Goal: Ask a question

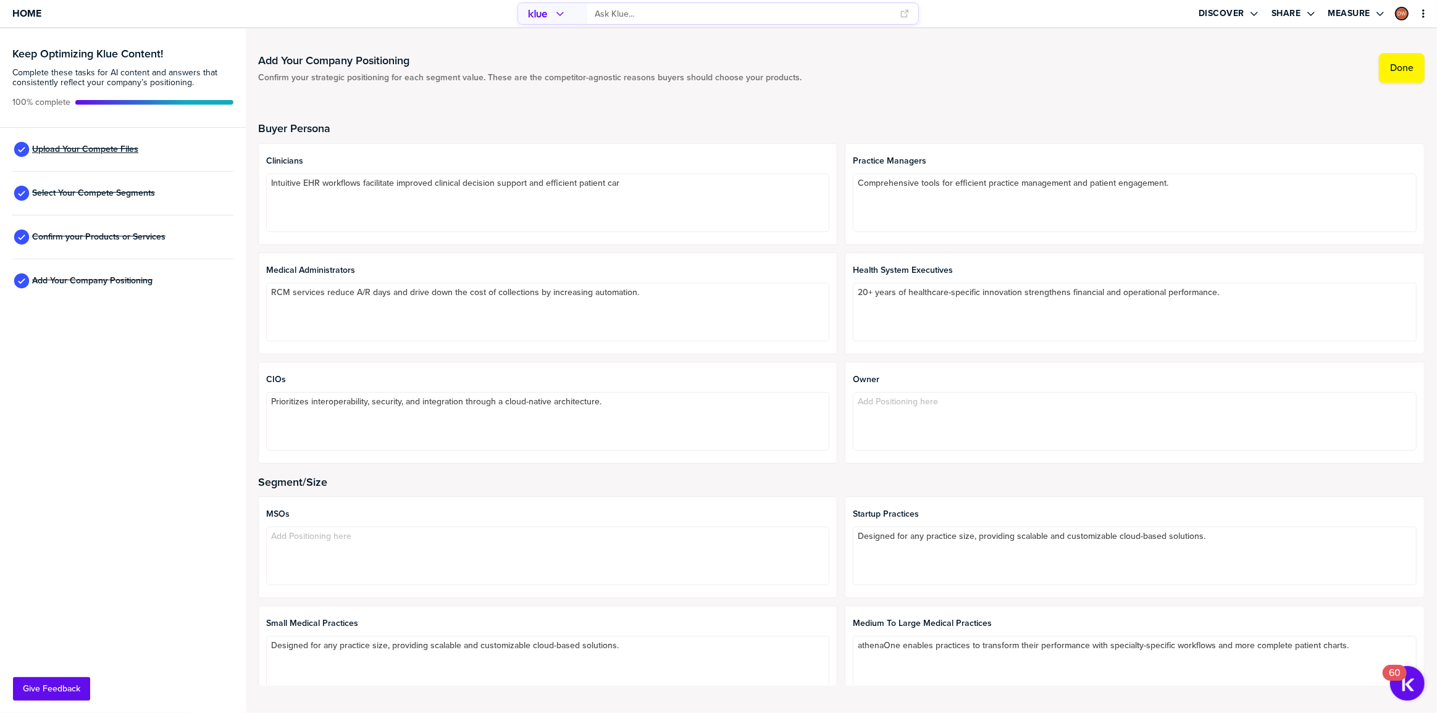
click at [58, 148] on span "Upload Your Compete Files" at bounding box center [85, 149] width 106 height 10
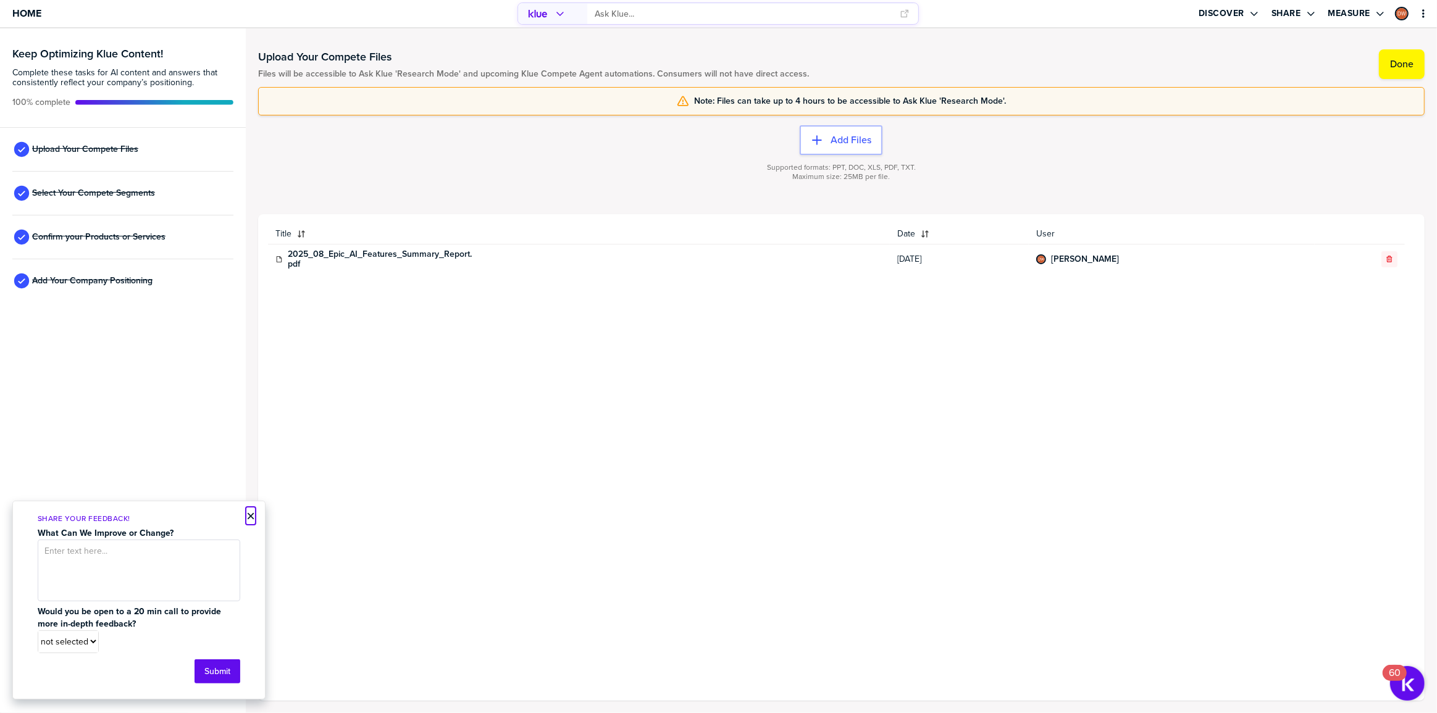
click at [249, 518] on button "×" at bounding box center [250, 516] width 9 height 15
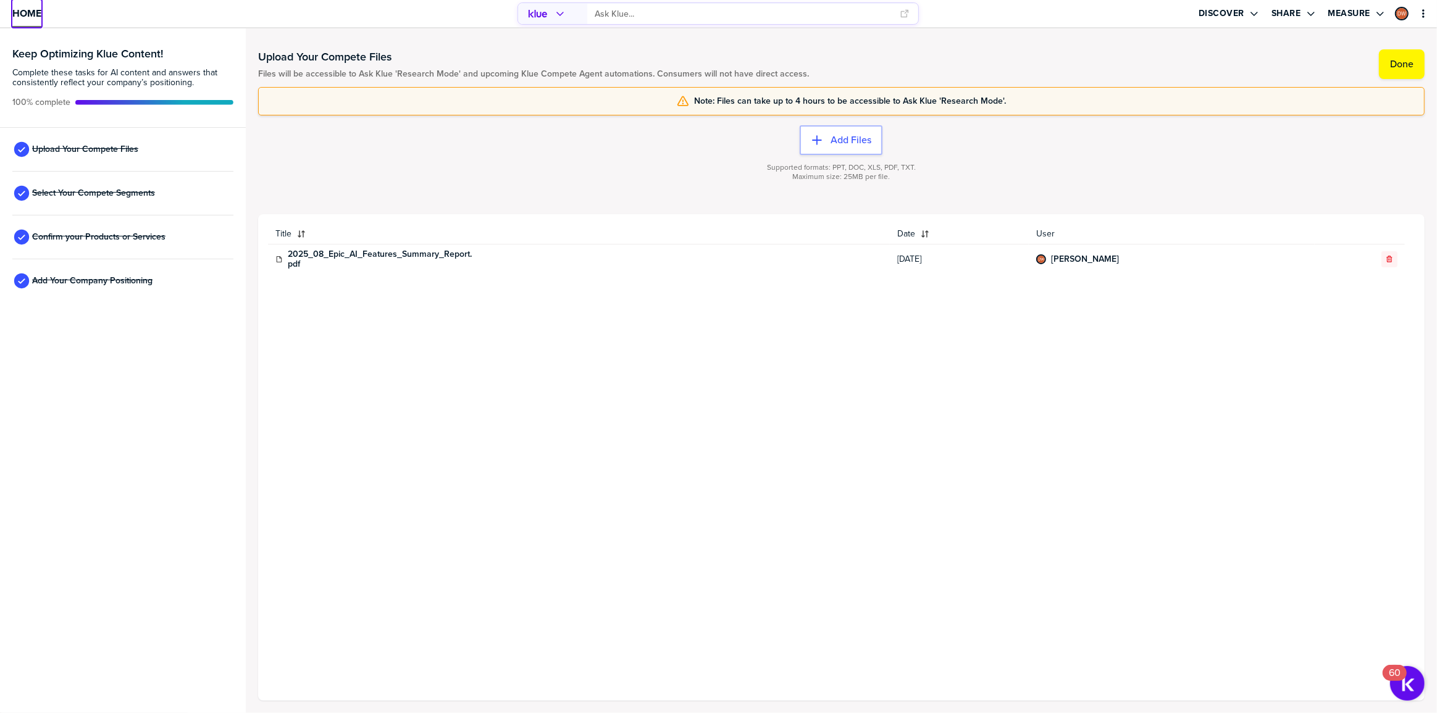
click at [33, 10] on span "Home" at bounding box center [26, 13] width 29 height 10
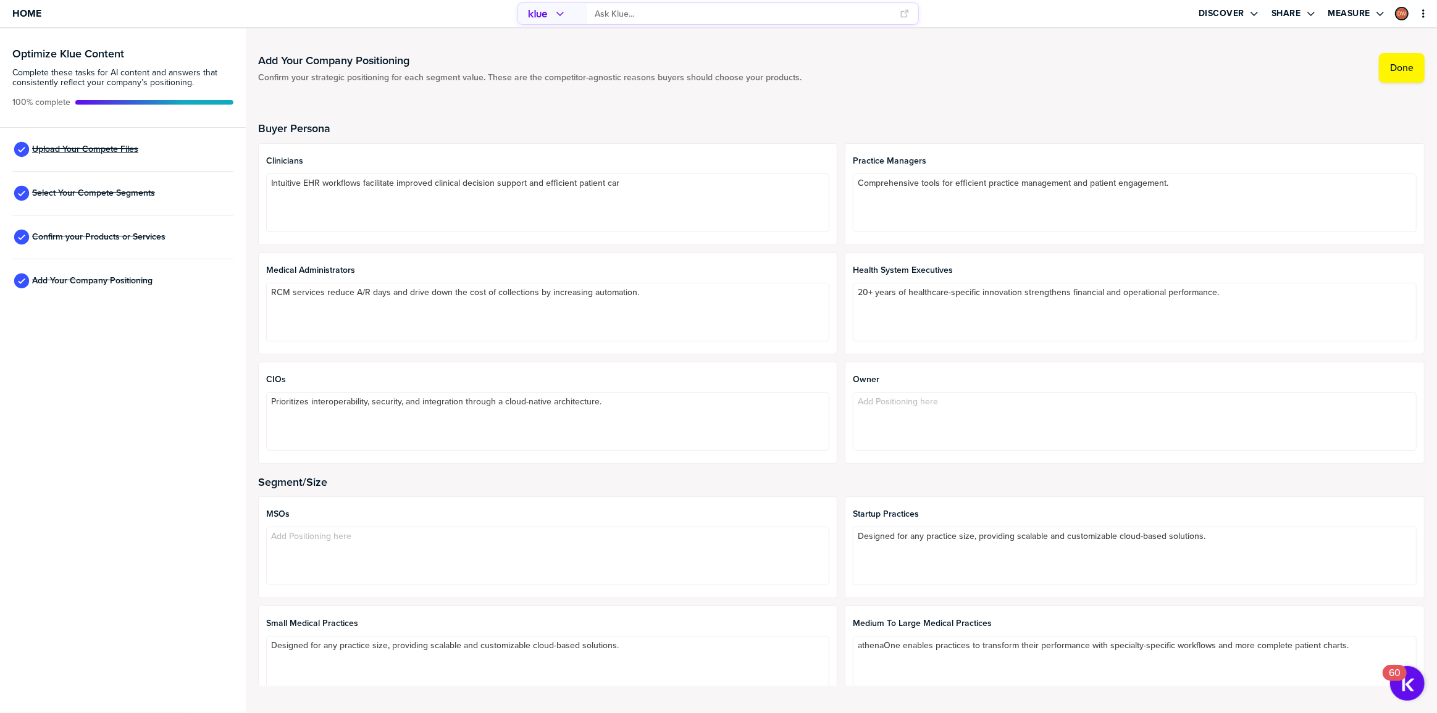
click at [106, 148] on span "Upload Your Compete Files" at bounding box center [85, 149] width 106 height 10
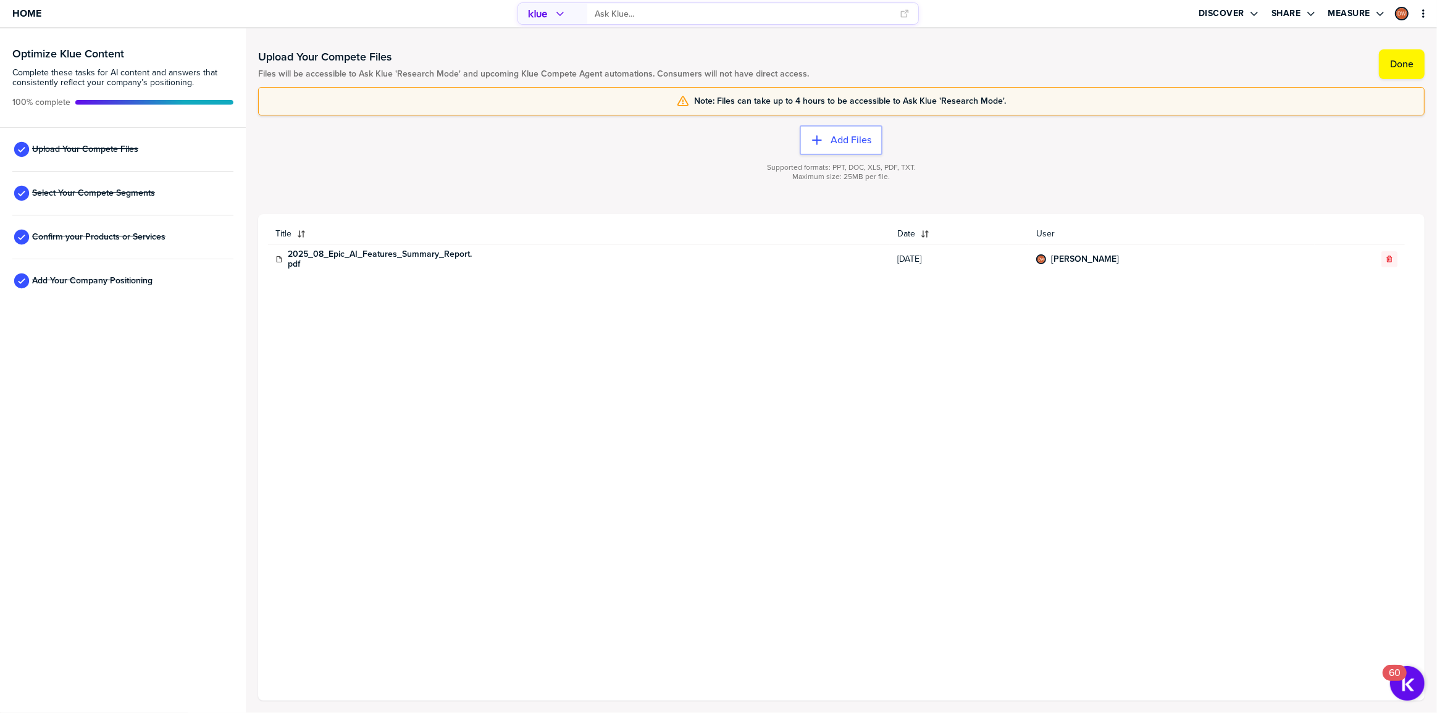
click at [640, 14] on input "primary" at bounding box center [744, 14] width 298 height 20
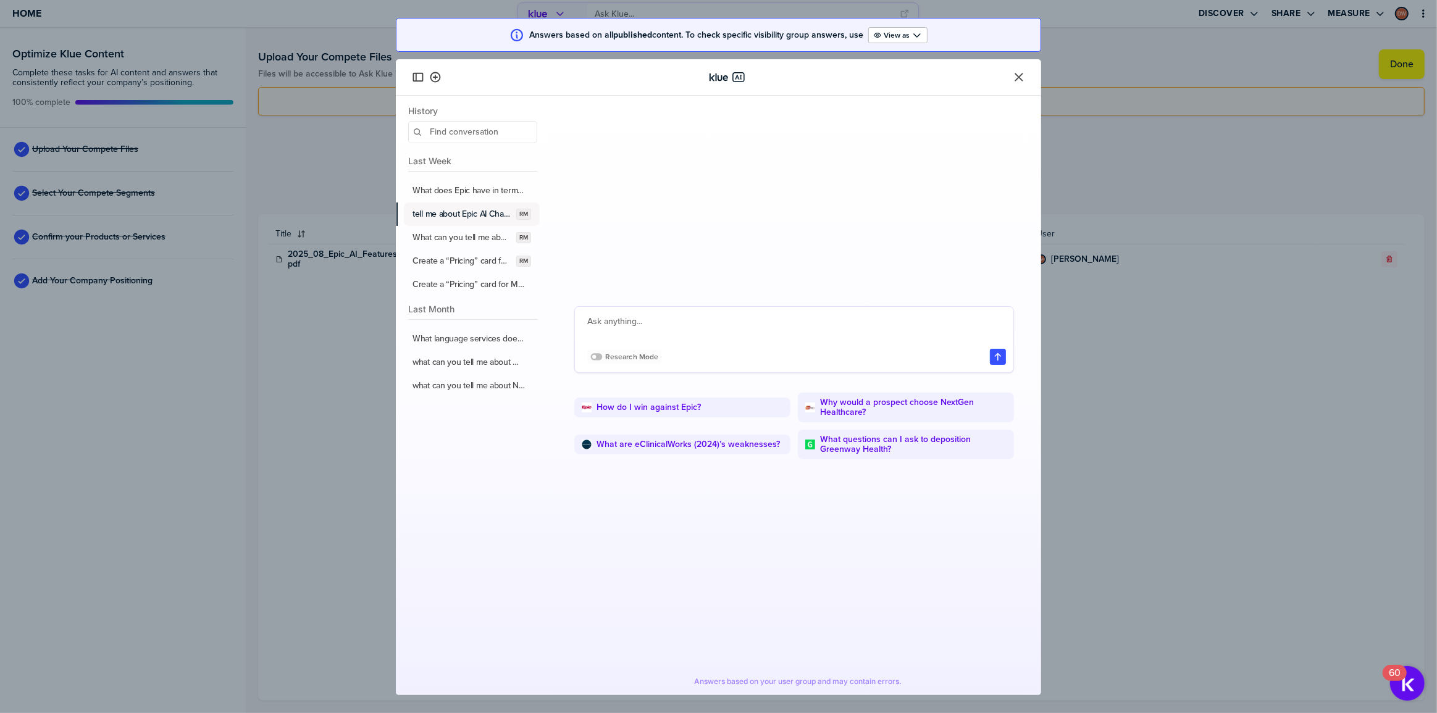
click at [487, 212] on label "tell me about Epic AI Charting" at bounding box center [461, 214] width 99 height 11
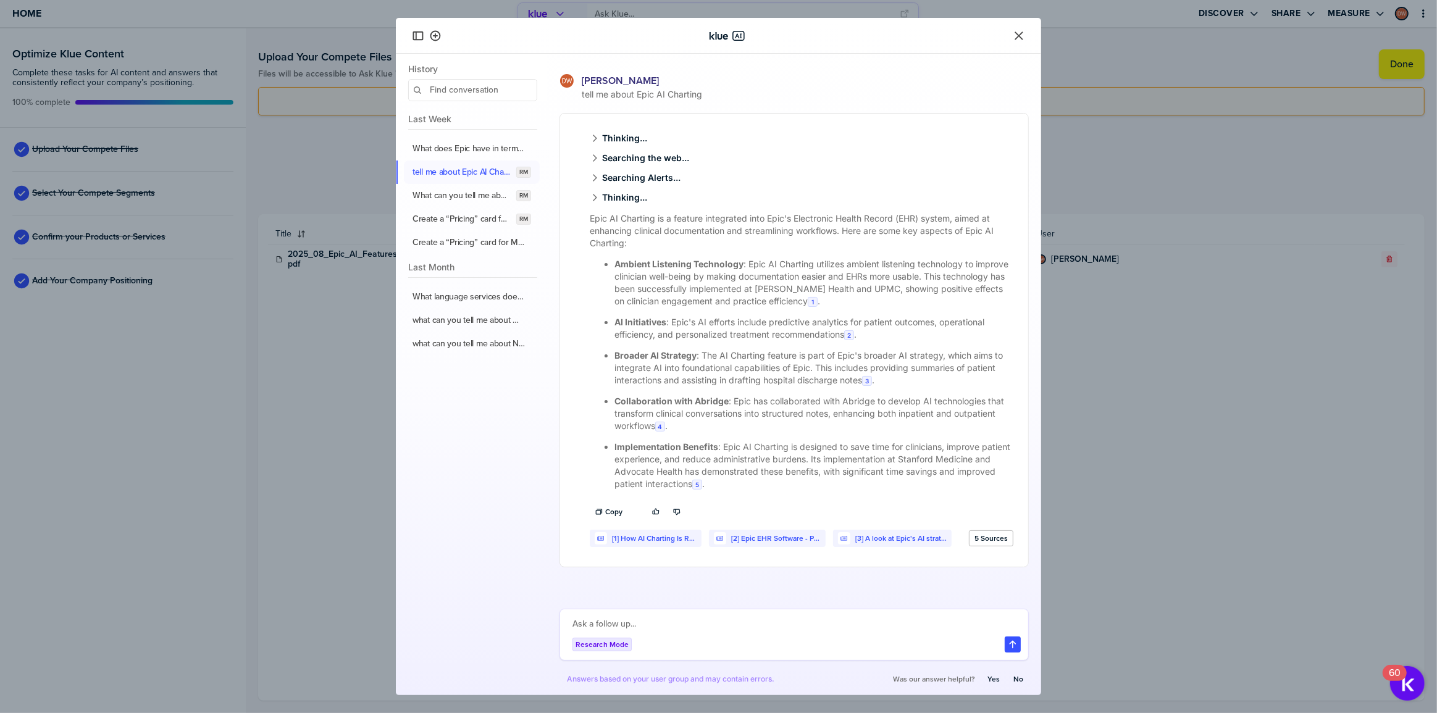
click at [1017, 32] on icon "Close" at bounding box center [1019, 36] width 12 height 12
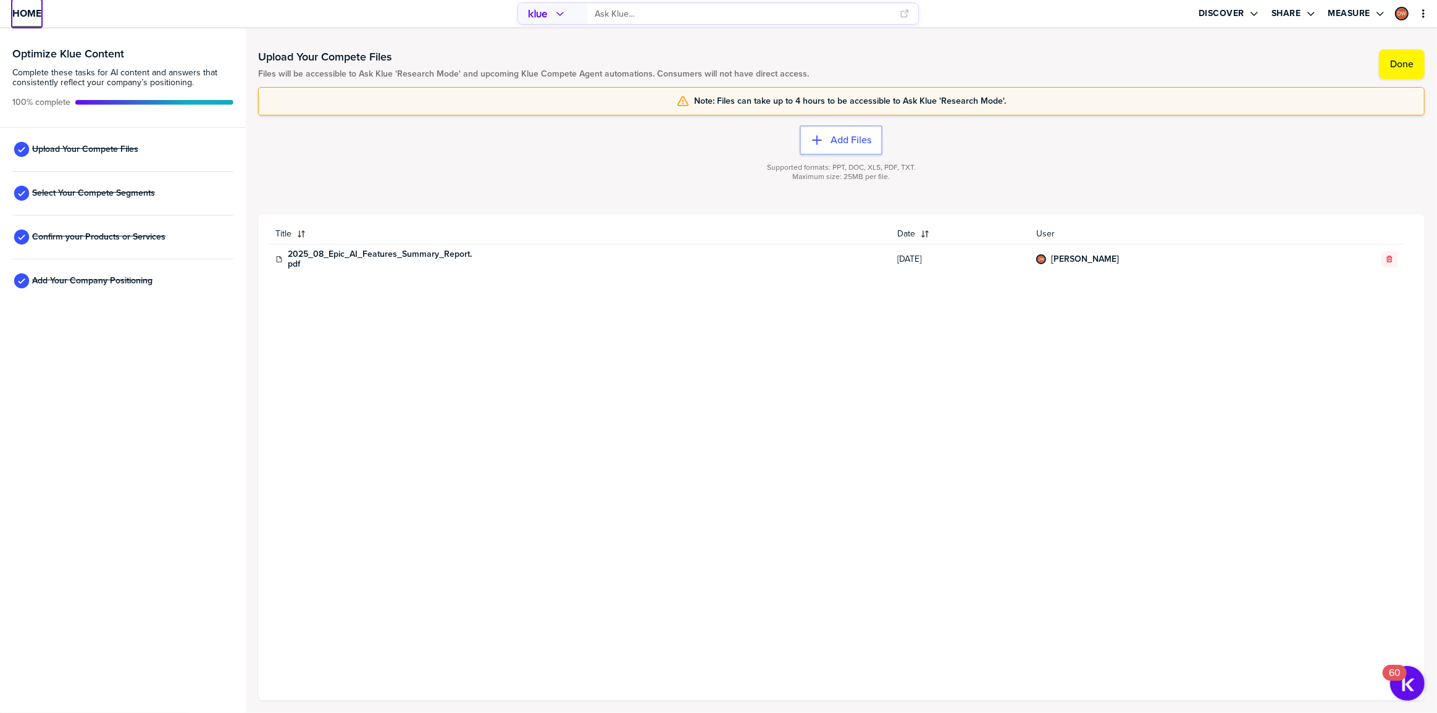
click at [29, 16] on span "Home" at bounding box center [26, 13] width 29 height 10
